Goal: Use online tool/utility: Utilize a website feature to perform a specific function

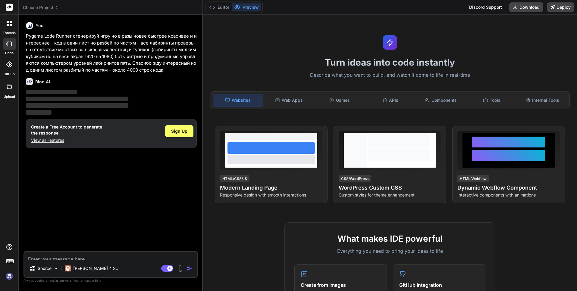
type textarea "x"
click at [189, 119] on div "Create a Free Account to generate the response View all Features Sign Up" at bounding box center [111, 134] width 171 height 30
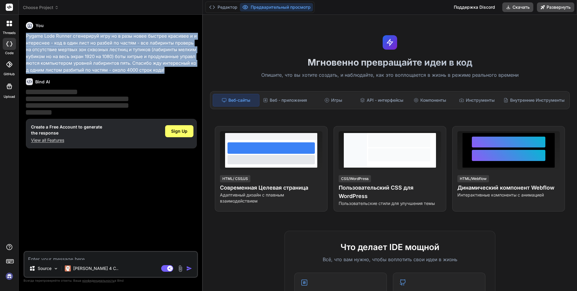
drag, startPoint x: 150, startPoint y: 67, endPoint x: 23, endPoint y: 28, distance: 132.3
click at [25, 28] on div "You Pygame Lode Runner сгенерируй игру но в разы новее быстрее красивее и интер…" at bounding box center [111, 136] width 173 height 232
copy p "Pygame Lode Runner сгенерируй игру но в разы новее быстрее красивее и интересне…"
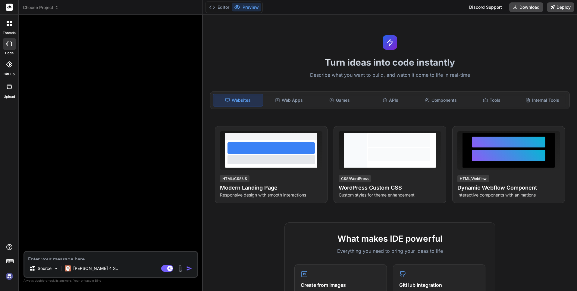
click at [110, 38] on div at bounding box center [111, 136] width 173 height 232
click at [73, 270] on p "[PERSON_NAME] 4 S.." at bounding box center [95, 269] width 45 height 6
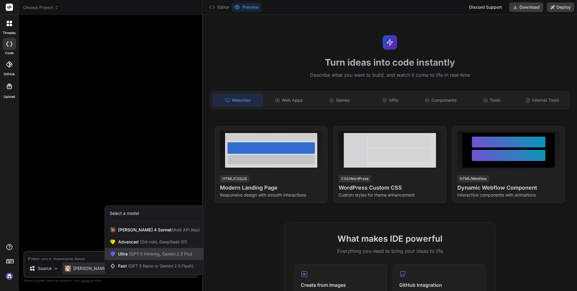
click at [110, 256] on icon at bounding box center [113, 254] width 6 height 6
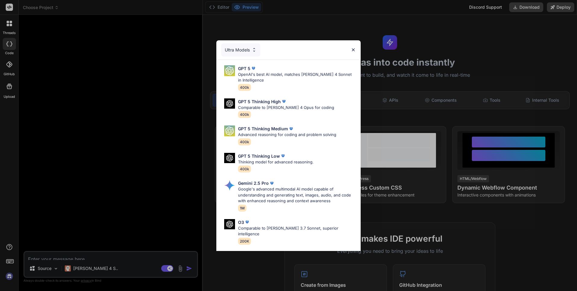
click at [352, 96] on div "GPT 5 Thinking High Comparable to Claude 4 Opus for coding 400k" at bounding box center [290, 108] width 139 height 24
click at [226, 65] on img at bounding box center [229, 70] width 11 height 11
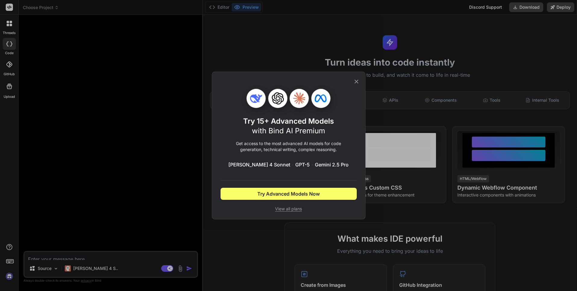
click at [357, 85] on icon at bounding box center [356, 81] width 7 height 7
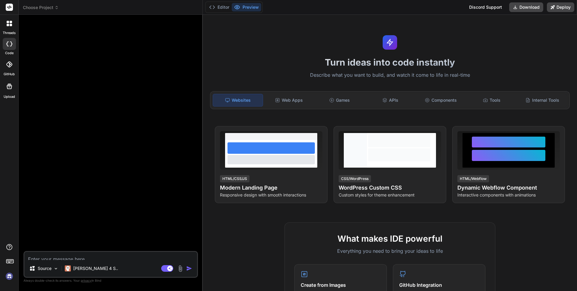
click at [13, 42] on div at bounding box center [9, 44] width 13 height 12
paste textarea "Pygame Lode Runner сгенерируй игру но в разы новее быстрее красивее и интересне…"
type textarea "x"
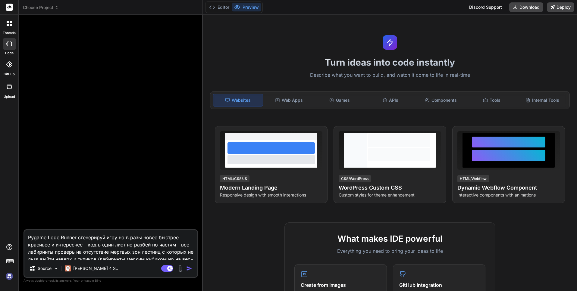
scroll to position [5, 0]
type textarea "Pygame Lode Runner сгенерируй игру но в разы новее быстрее красивее и интересне…"
click at [190, 272] on img "button" at bounding box center [189, 269] width 6 height 6
type textarea "x"
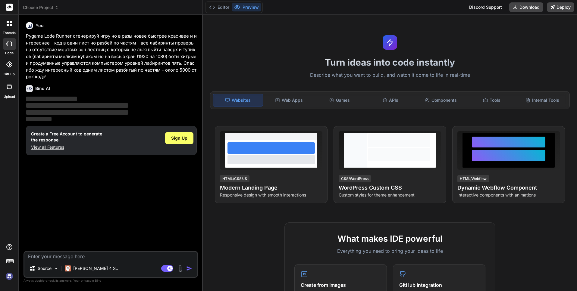
scroll to position [0, 0]
